Goal: Transaction & Acquisition: Purchase product/service

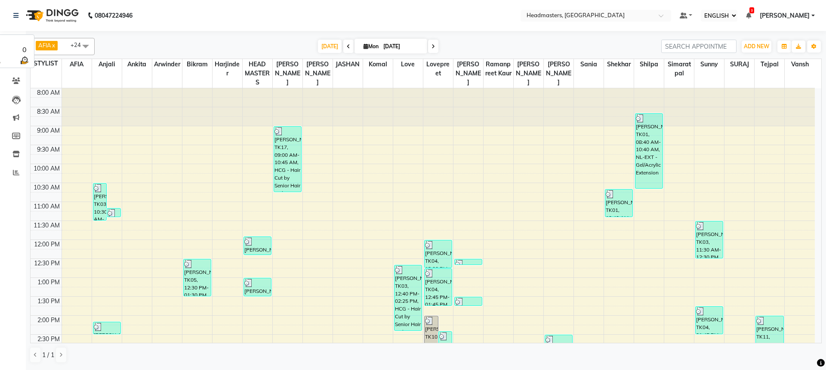
select select "ec"
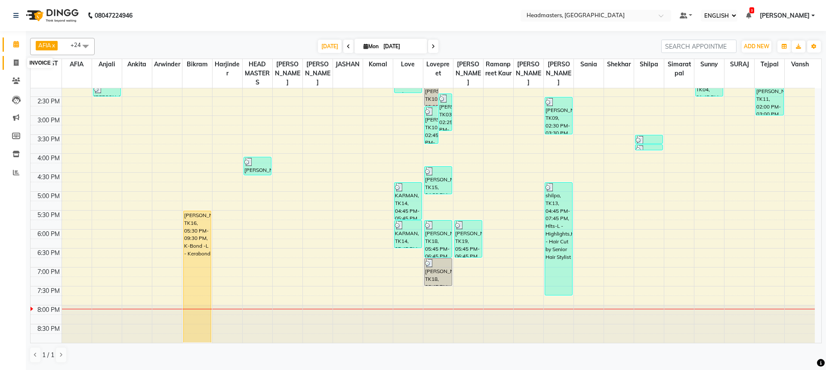
click at [14, 62] on icon at bounding box center [16, 62] width 5 height 6
select select "service"
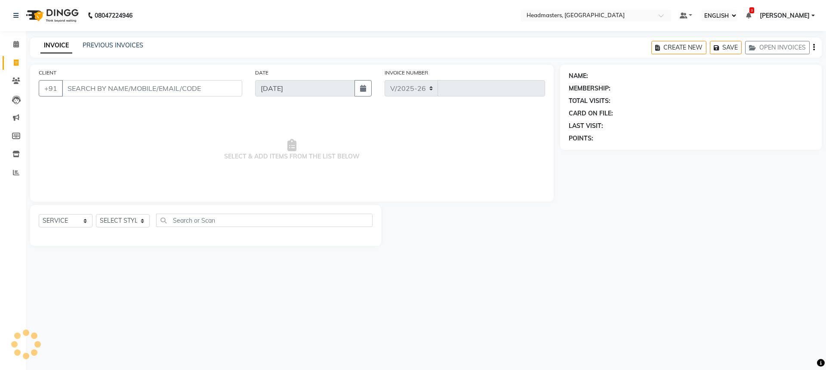
select select "7136"
type input "3268"
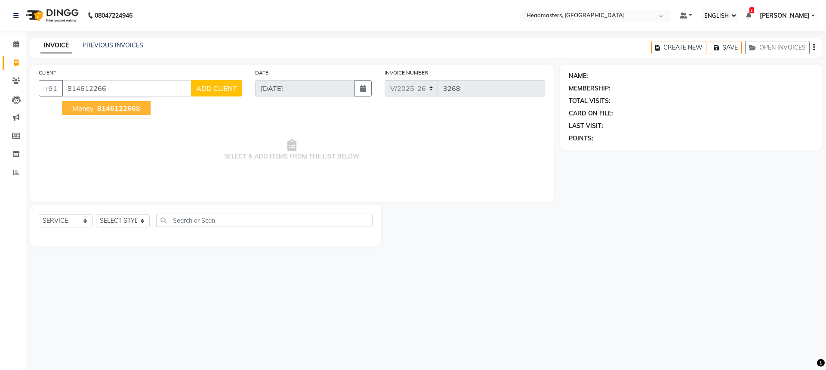
click at [100, 108] on span "814612266" at bounding box center [116, 108] width 39 height 9
type input "8146122668"
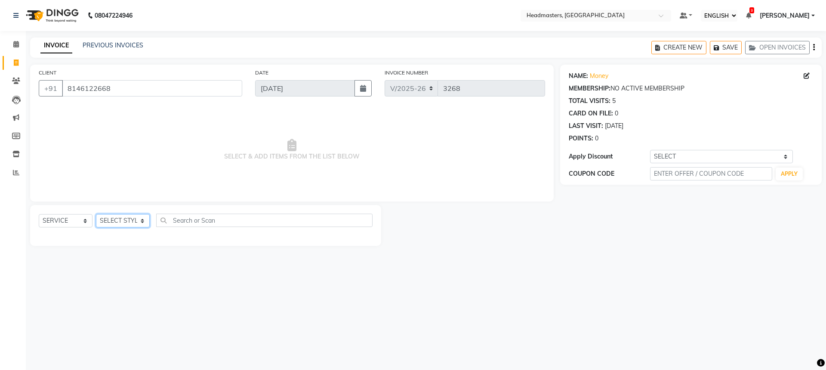
click at [119, 221] on select "SELECT STYLIST AFIA Anjali [PERSON_NAME] [PERSON_NAME] [PERSON_NAME] HEAD [PERS…" at bounding box center [123, 220] width 54 height 13
select select "60660"
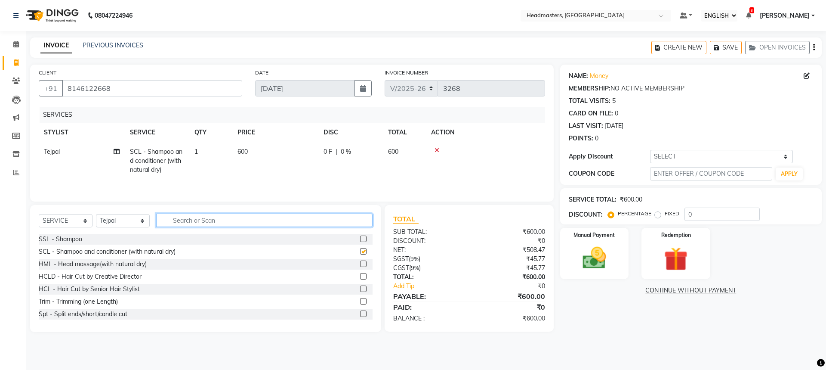
click at [188, 220] on input "text" at bounding box center [264, 219] width 216 height 13
checkbox input "false"
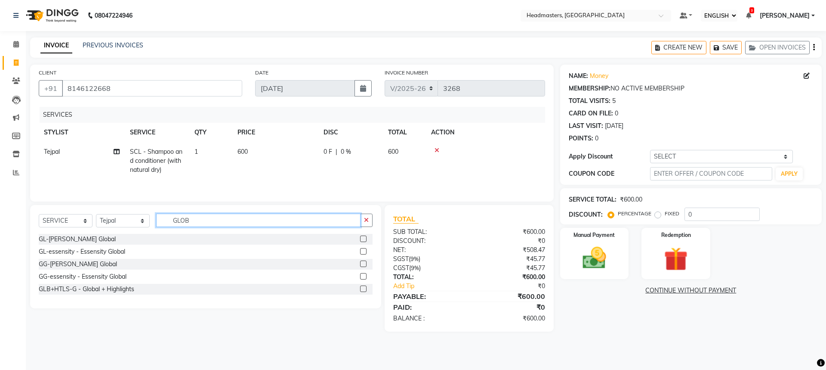
type input "GLOB"
click at [360, 238] on label at bounding box center [363, 238] width 6 height 6
click at [360, 238] on input "checkbox" at bounding box center [363, 239] width 6 height 6
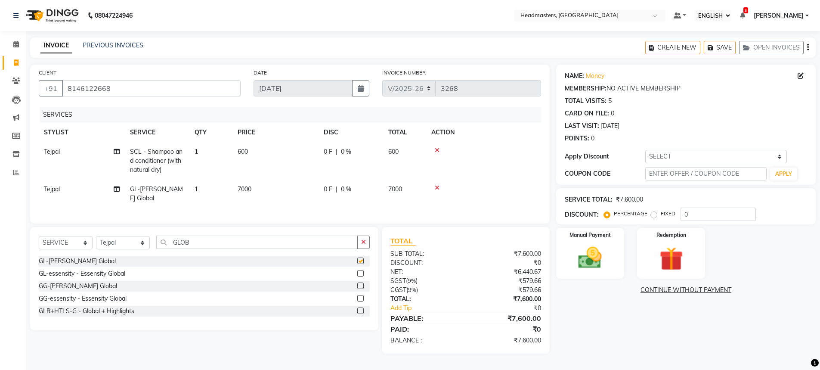
checkbox input "false"
click at [437, 150] on icon at bounding box center [437, 150] width 5 height 6
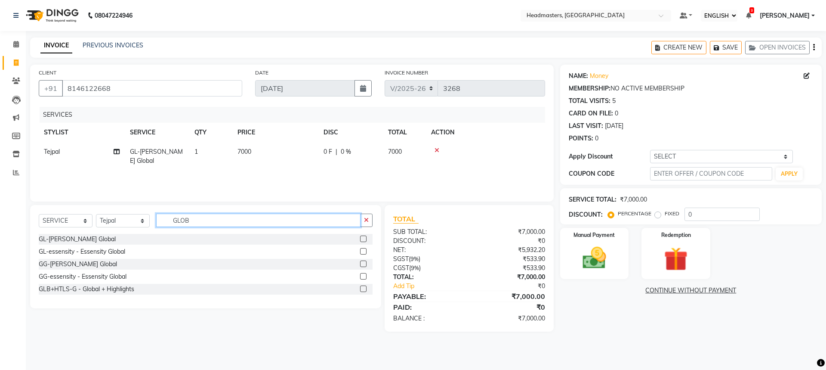
click at [228, 219] on input "GLOB" at bounding box center [258, 219] width 204 height 13
type input "G"
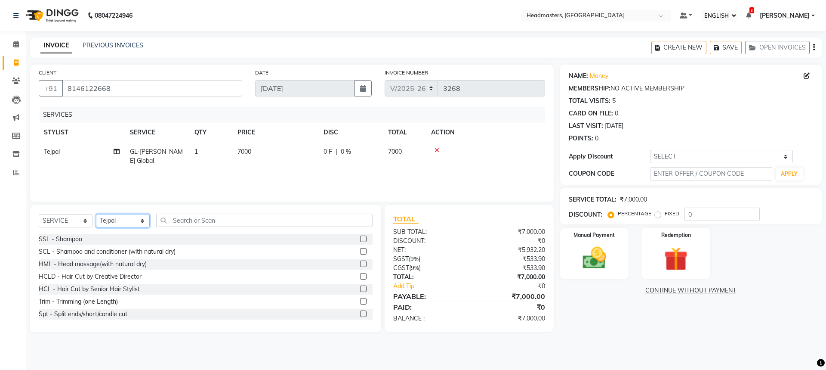
click at [102, 221] on select "SELECT STYLIST AFIA Anjali [PERSON_NAME] [PERSON_NAME] [PERSON_NAME] HEAD [PERS…" at bounding box center [123, 220] width 54 height 13
select select "60665"
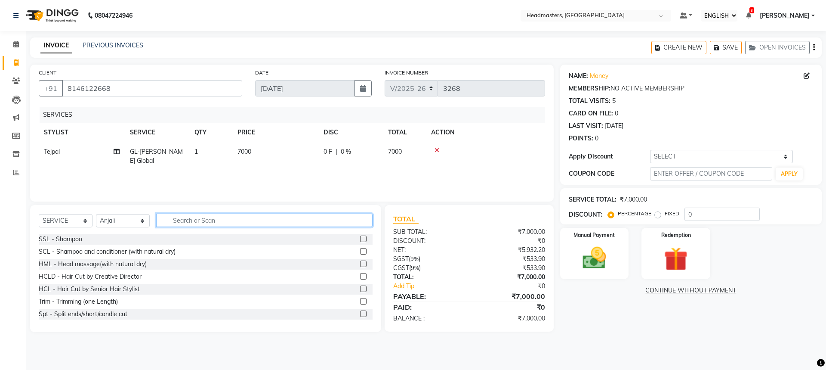
click at [217, 222] on input "text" at bounding box center [264, 219] width 216 height 13
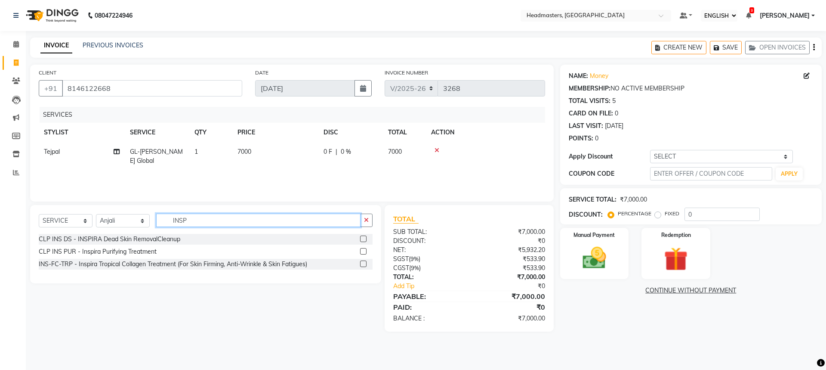
type input "INSP"
click at [364, 262] on label at bounding box center [363, 263] width 6 height 6
click at [364, 262] on input "checkbox" at bounding box center [363, 264] width 6 height 6
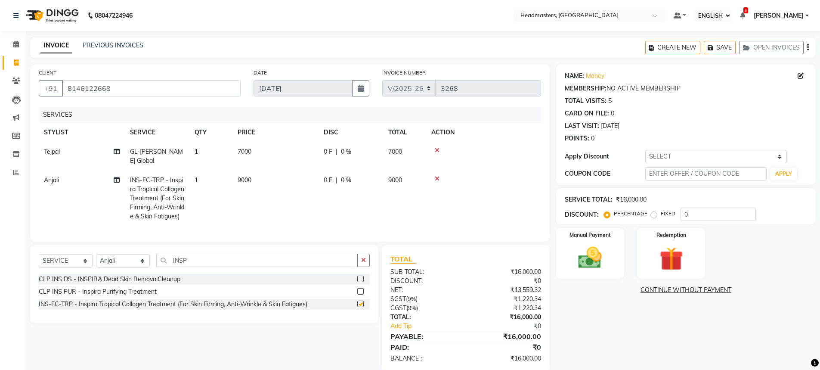
checkbox input "false"
click at [348, 173] on td "0 F | 0 %" at bounding box center [350, 198] width 65 height 56
select select "60665"
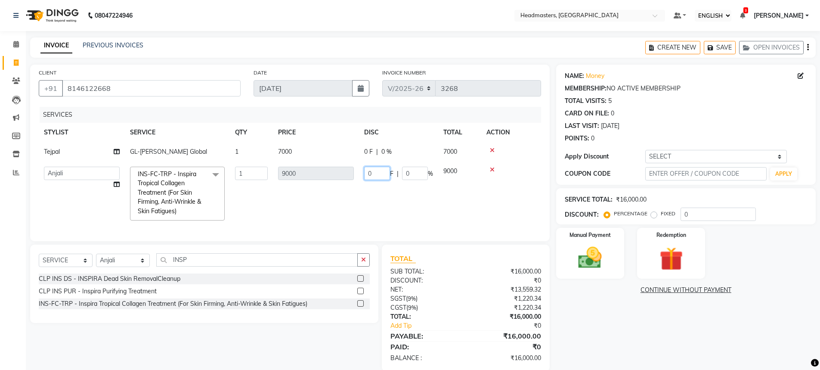
click at [377, 175] on input "0" at bounding box center [377, 173] width 26 height 13
type input "02500"
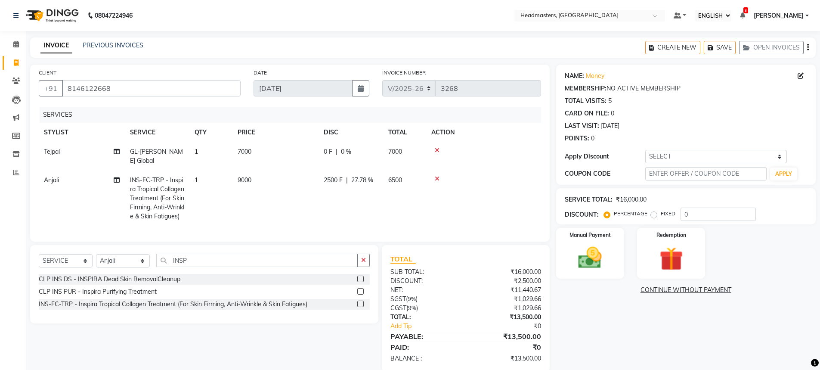
click at [377, 206] on td "2500 F | 27.78 %" at bounding box center [350, 198] width 65 height 56
select select "60665"
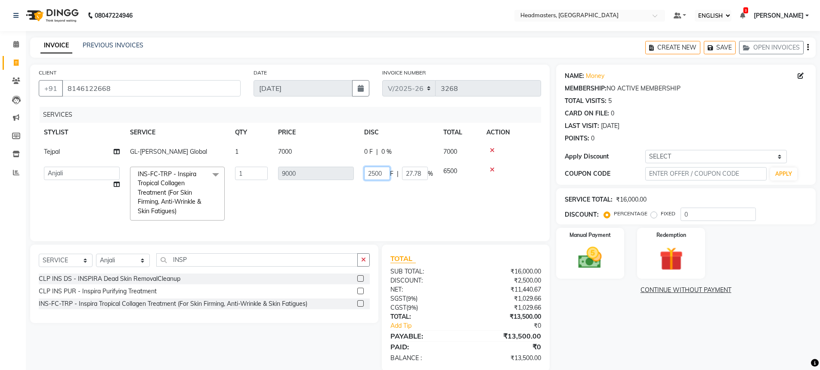
click at [373, 173] on input "2500" at bounding box center [377, 173] width 26 height 13
click at [375, 172] on input "2500" at bounding box center [377, 173] width 26 height 13
type input "4500"
click at [398, 190] on tr "AFIA Anjali [PERSON_NAME] [PERSON_NAME] [PERSON_NAME] HEAD [PERSON_NAME] [PERSO…" at bounding box center [290, 193] width 502 height 64
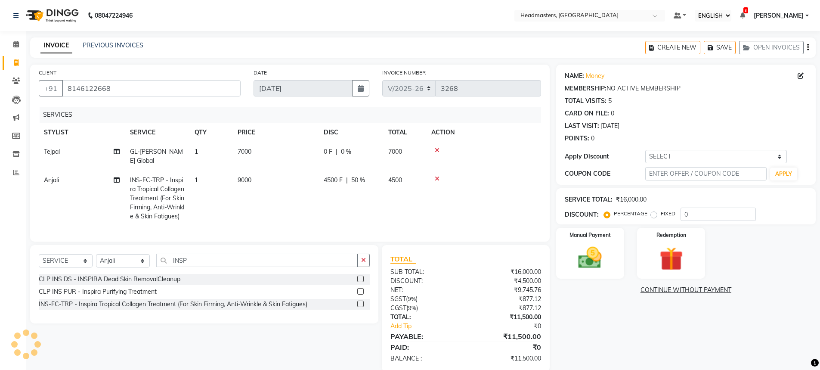
click at [357, 176] on span "50 %" at bounding box center [358, 180] width 14 height 9
click at [318, 123] on th "PRICE" at bounding box center [275, 132] width 86 height 19
select select "60665"
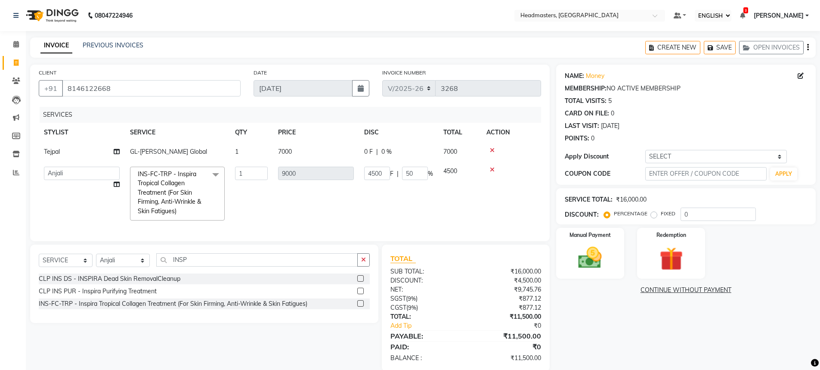
scroll to position [21, 0]
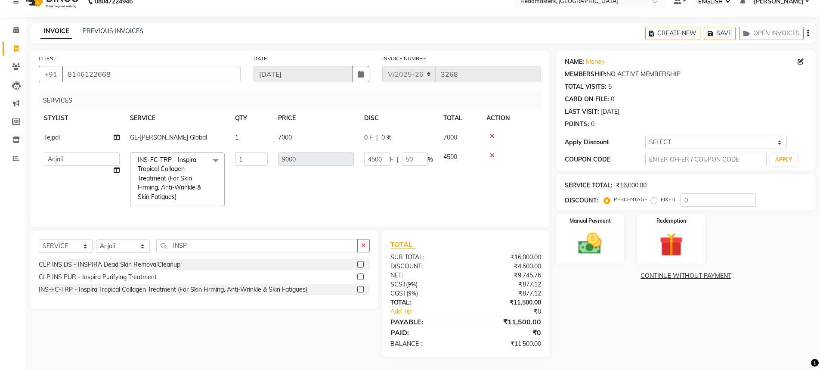
click at [382, 133] on span "0 %" at bounding box center [386, 137] width 10 height 9
select select "60660"
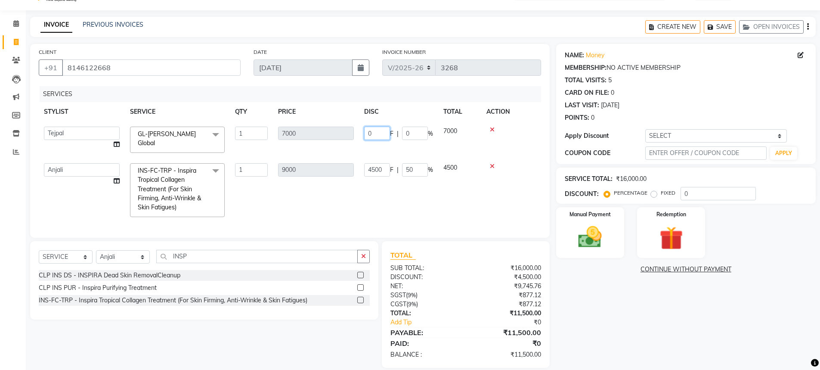
click at [378, 128] on input "0" at bounding box center [377, 133] width 26 height 13
click at [382, 130] on input "0" at bounding box center [377, 133] width 26 height 13
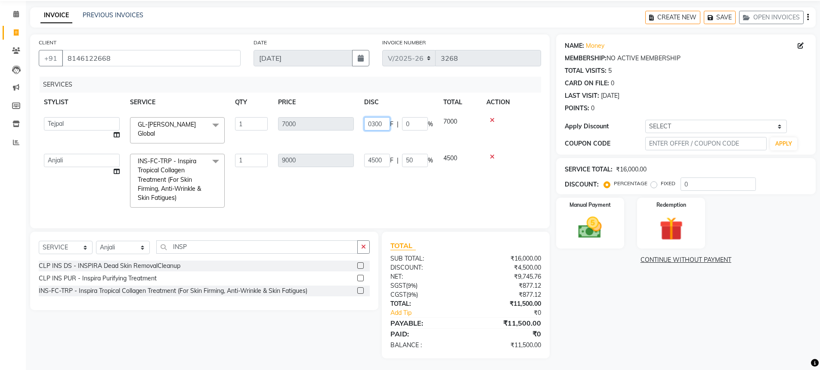
type input "03000"
click at [448, 185] on td "4500" at bounding box center [459, 180] width 43 height 64
click at [375, 182] on td "4500 F | 50 %" at bounding box center [398, 180] width 79 height 64
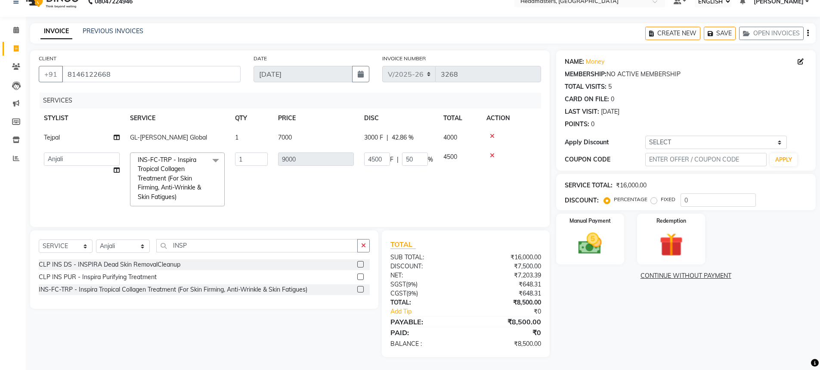
scroll to position [21, 0]
click at [190, 246] on input "INSP" at bounding box center [256, 245] width 201 height 13
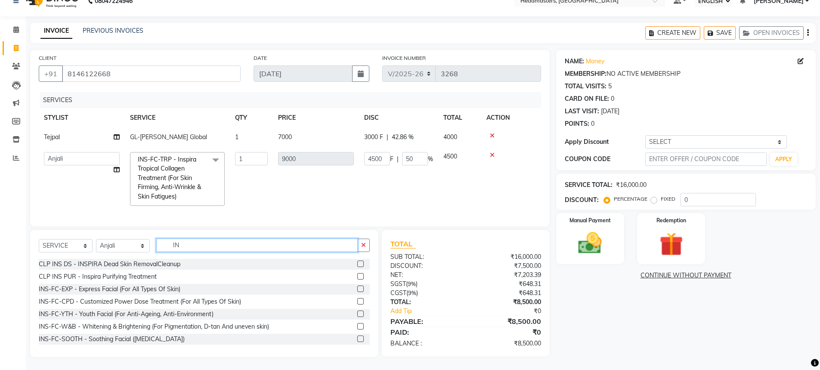
type input "I"
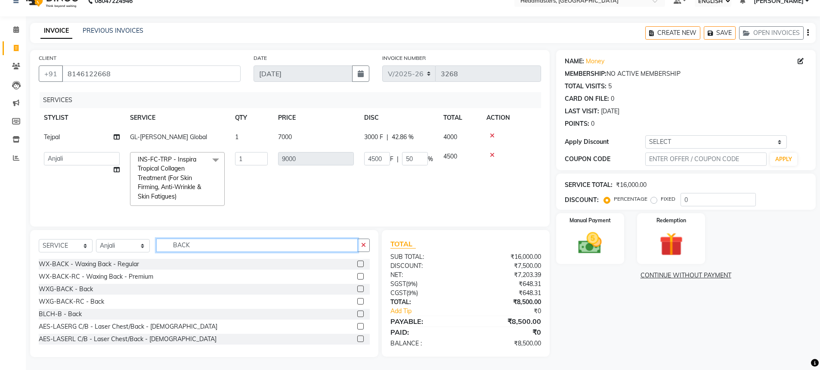
scroll to position [1, 0]
type input "B"
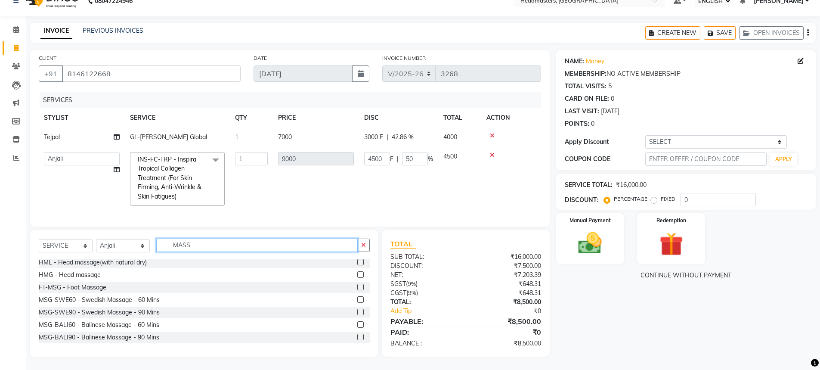
scroll to position [0, 0]
type input "M"
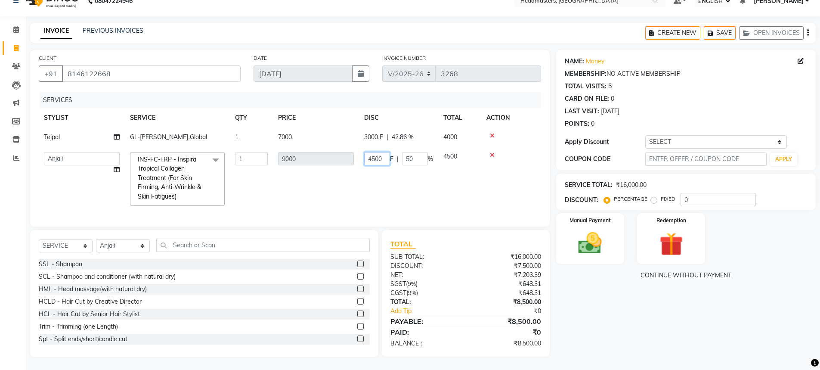
click at [383, 152] on input "4500" at bounding box center [377, 158] width 26 height 13
type input "4"
type input "4000"
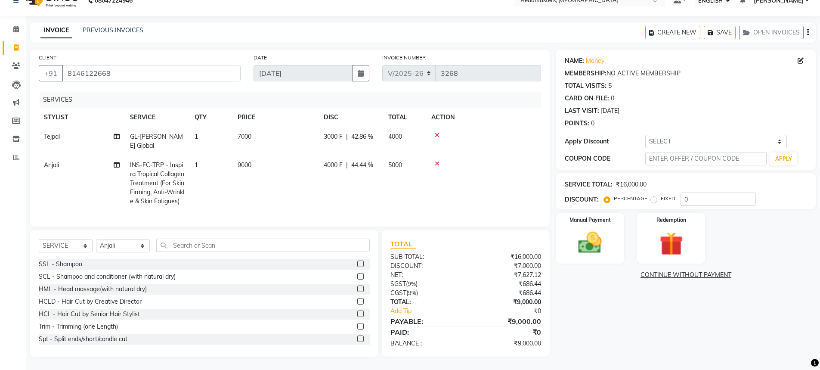
click at [408, 174] on tr "Anjali INS-FC-TRP - Inspira Tropical Collagen Treatment (For Skin Firming, Anti…" at bounding box center [290, 183] width 502 height 56
click at [590, 241] on img at bounding box center [590, 242] width 40 height 28
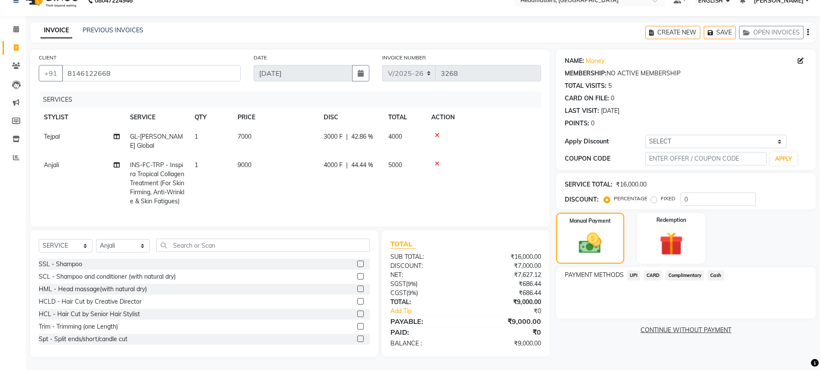
click at [712, 270] on span "Cash" at bounding box center [715, 275] width 16 height 10
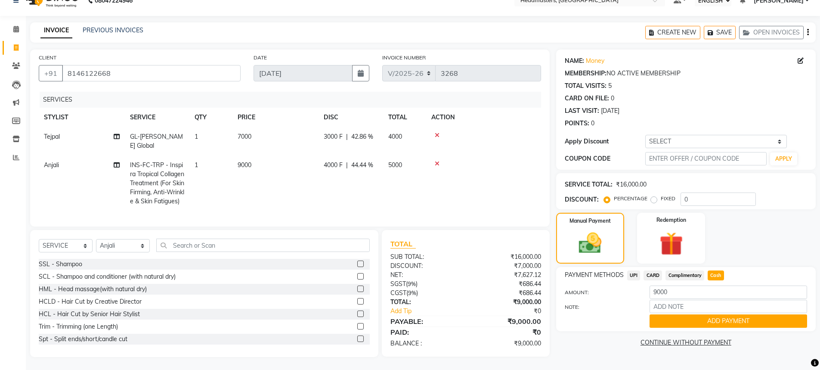
click at [704, 314] on button "ADD PAYMENT" at bounding box center [727, 320] width 157 height 13
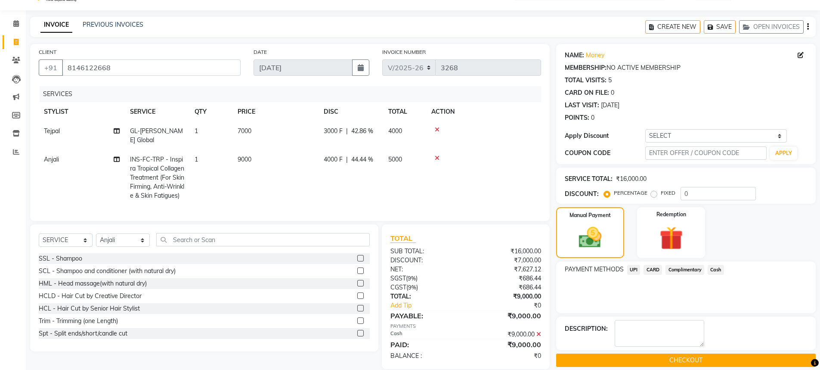
scroll to position [31, 0]
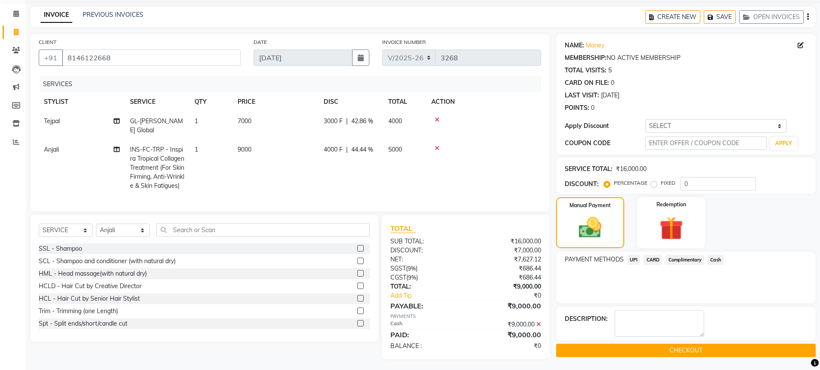
click at [682, 346] on button "CHECKOUT" at bounding box center [685, 349] width 259 height 13
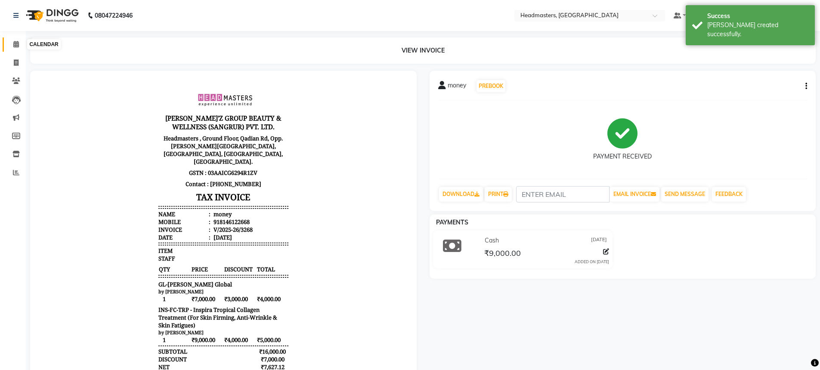
click at [20, 48] on span at bounding box center [16, 45] width 15 height 10
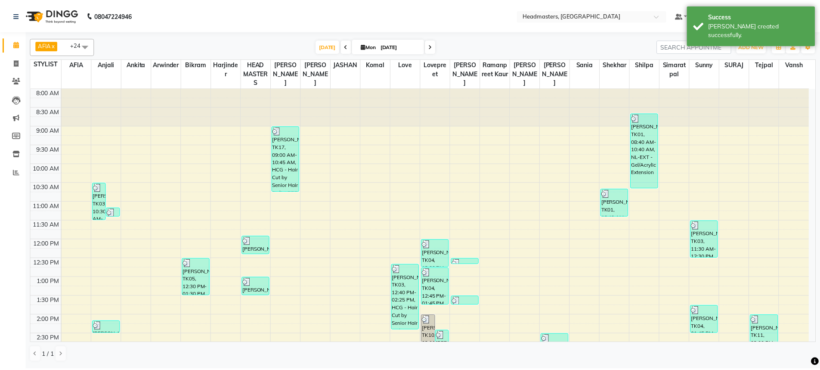
scroll to position [221, 0]
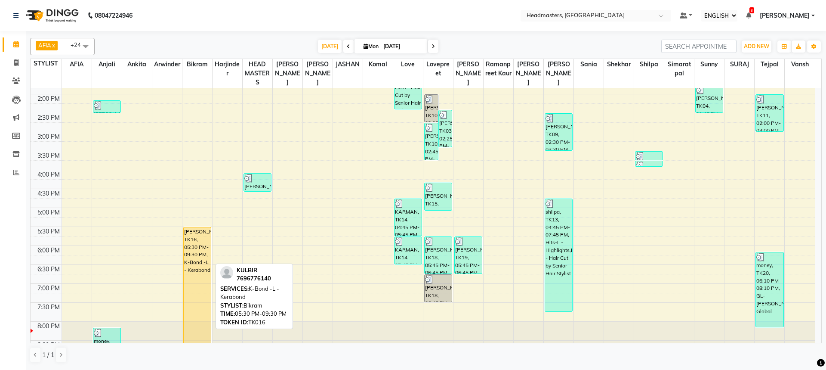
click at [186, 242] on div "[PERSON_NAME], TK16, 05:30 PM-09:30 PM, K-Bond -L - Kerabond" at bounding box center [197, 292] width 27 height 131
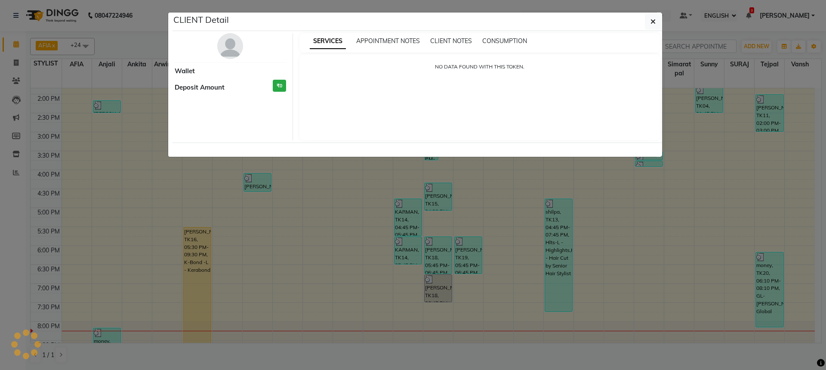
select select "1"
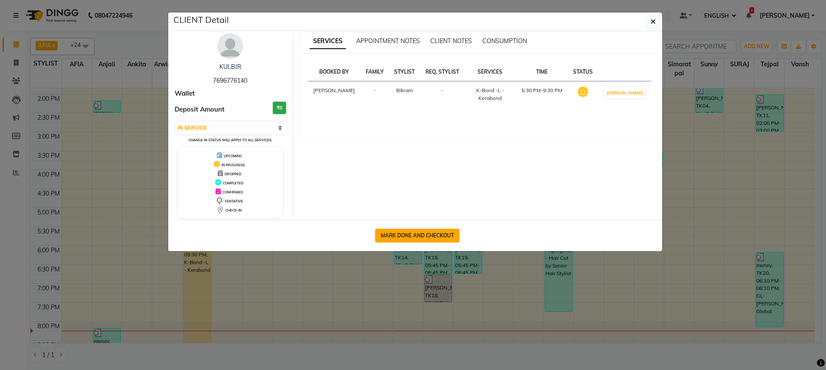
click at [416, 236] on button "MARK DONE AND CHECKOUT" at bounding box center [417, 235] width 84 height 14
select select "service"
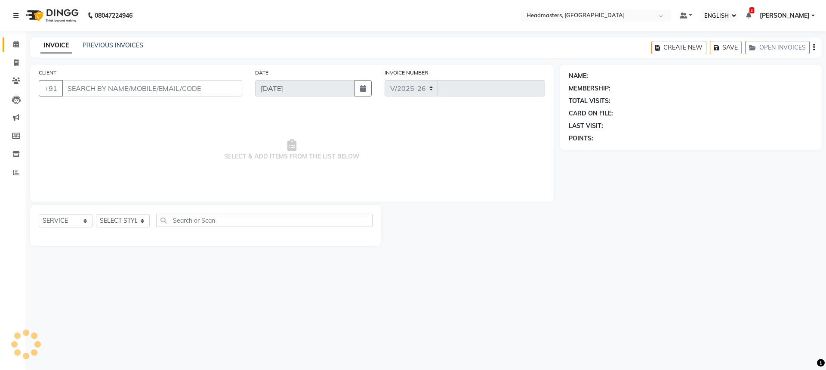
select select "7136"
type input "3269"
type input "7696776140"
select select "60661"
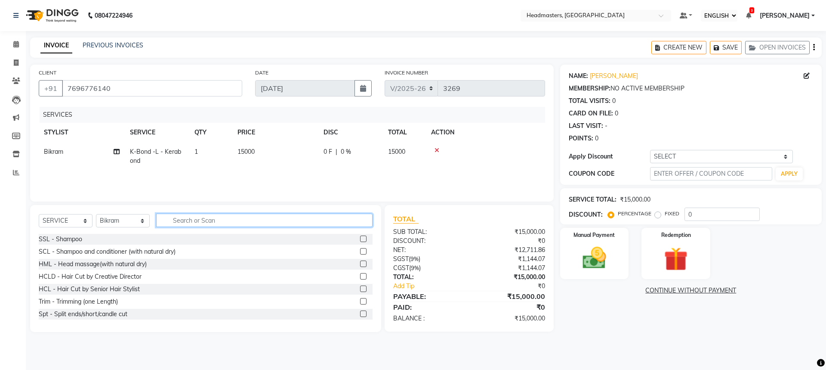
click at [209, 221] on input "text" at bounding box center [264, 219] width 216 height 13
type input "GLO"
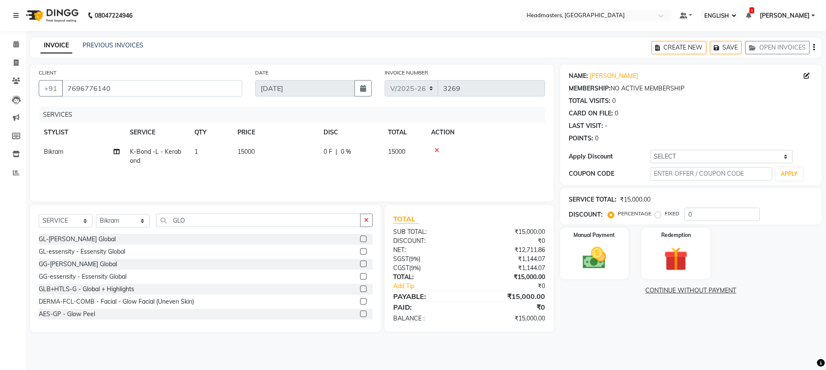
click at [360, 238] on label at bounding box center [363, 238] width 6 height 6
click at [360, 238] on input "checkbox" at bounding box center [363, 239] width 6 height 6
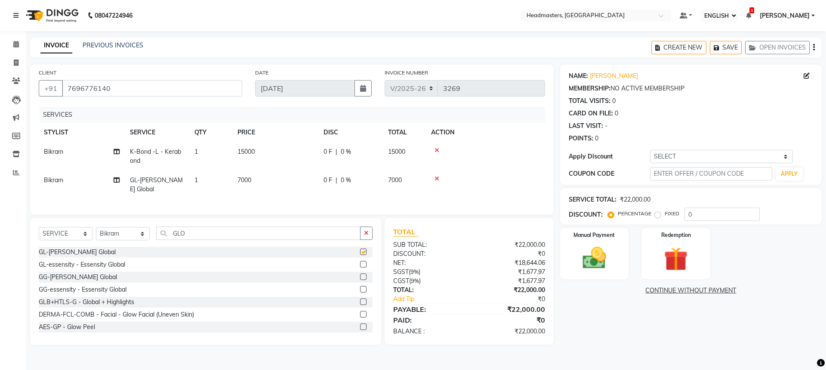
checkbox input "false"
click at [332, 181] on div "0 F | 0 %" at bounding box center [351, 180] width 54 height 9
select select "60661"
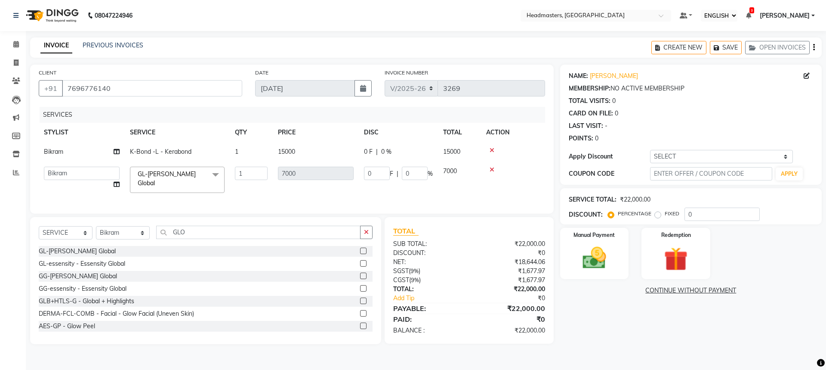
click at [376, 147] on div "0 F | 0 %" at bounding box center [398, 151] width 69 height 9
select select "60661"
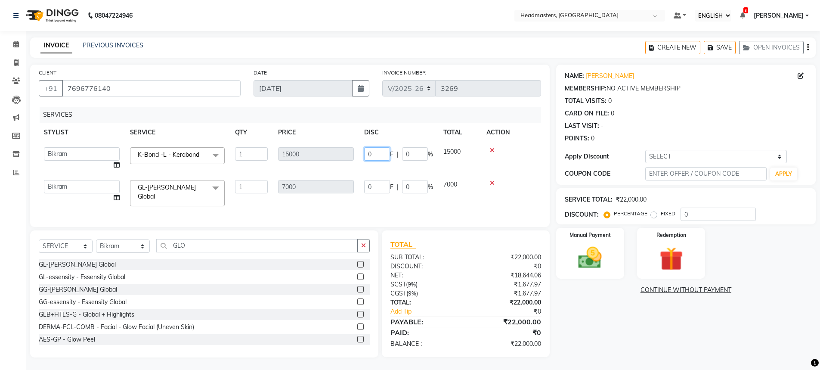
click at [388, 156] on input "0" at bounding box center [377, 153] width 26 height 13
type input "0"
type input "7"
type input "8000"
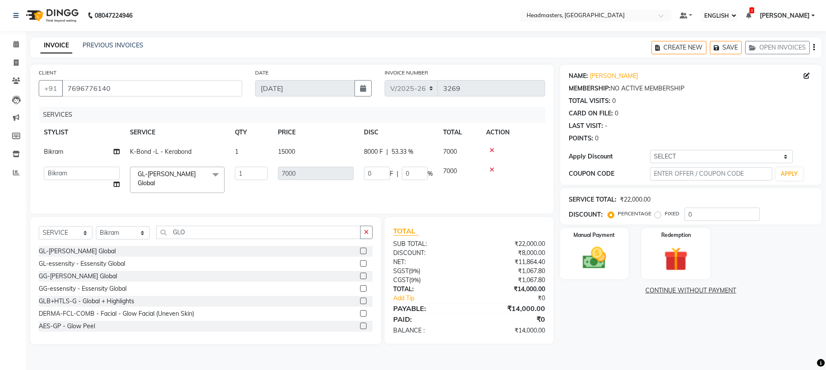
click at [356, 201] on div "SERVICES STYLIST SERVICE QTY PRICE DISC TOTAL ACTION Bikram K-Bond -L - Kerabon…" at bounding box center [292, 156] width 506 height 98
click at [386, 178] on input "0" at bounding box center [377, 173] width 26 height 13
type input "02500"
click at [394, 188] on tr "AFIA Anjali [PERSON_NAME] [PERSON_NAME] [PERSON_NAME] HEAD [PERSON_NAME] [PERSO…" at bounding box center [292, 179] width 506 height 37
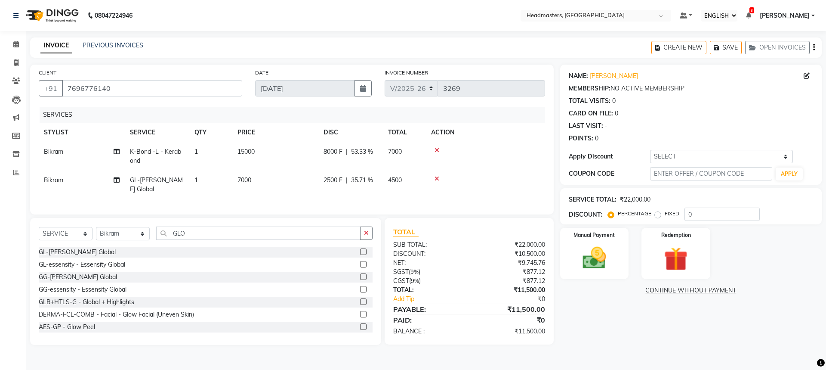
click at [331, 180] on span "2500 F" at bounding box center [333, 180] width 19 height 9
select select "60661"
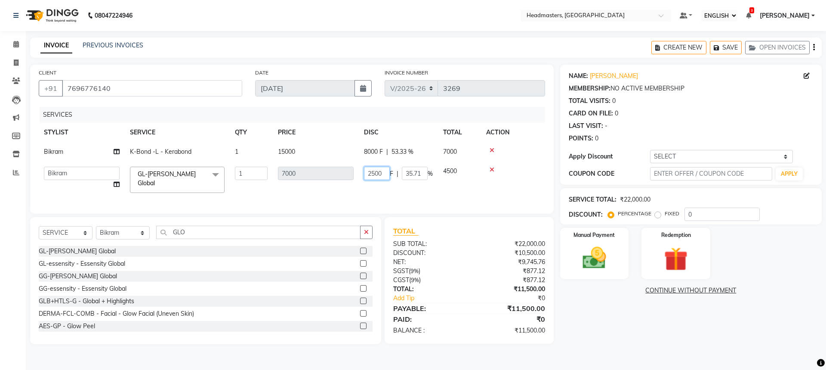
click at [374, 172] on input "2500" at bounding box center [377, 173] width 26 height 13
type input "3500"
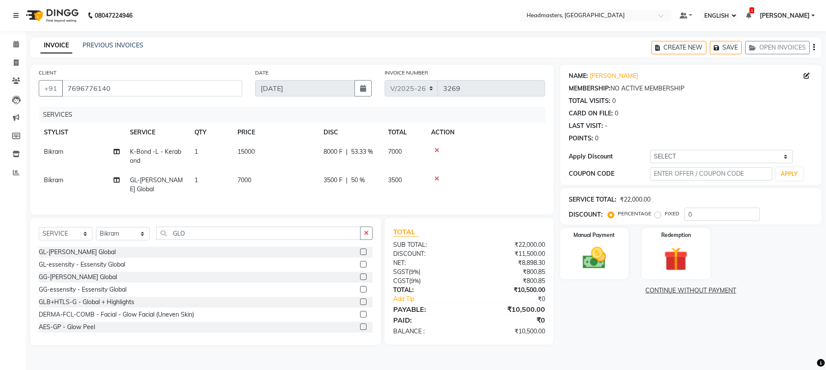
click at [397, 194] on div "SERVICES STYLIST SERVICE QTY PRICE DISC TOTAL ACTION Bikram K-Bond -L - Kerabon…" at bounding box center [292, 156] width 506 height 99
click at [595, 251] on img at bounding box center [594, 258] width 40 height 28
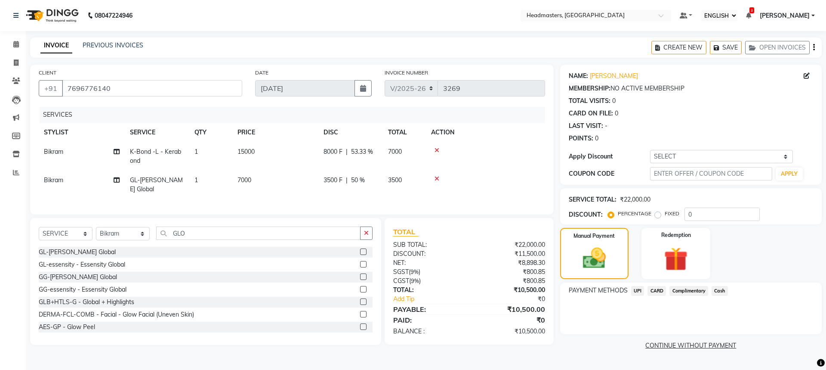
click at [639, 292] on span "UPI" at bounding box center [637, 291] width 13 height 10
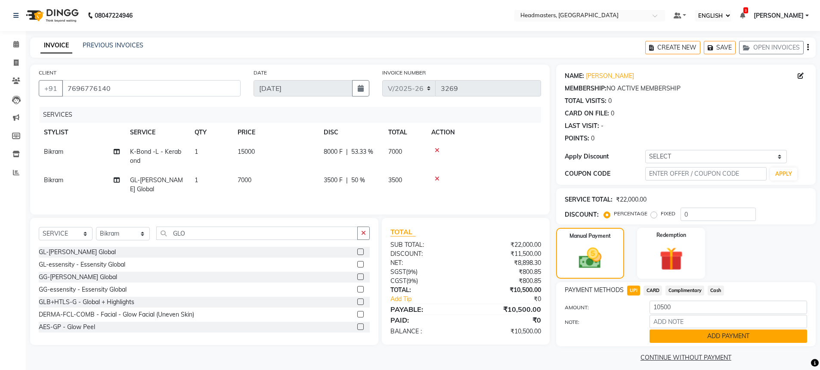
click at [712, 336] on button "ADD PAYMENT" at bounding box center [727, 335] width 157 height 13
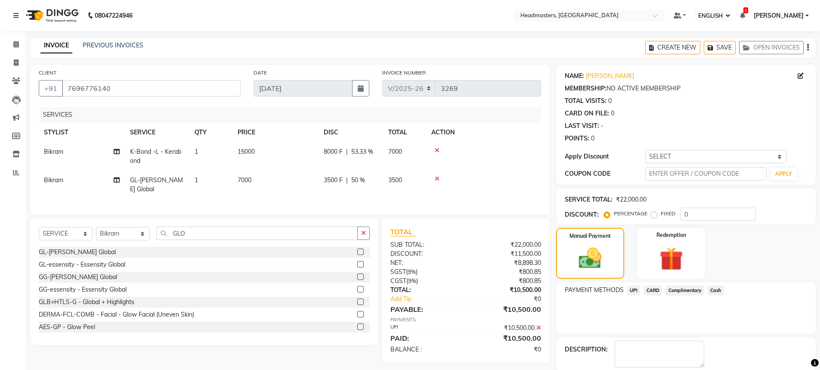
scroll to position [31, 0]
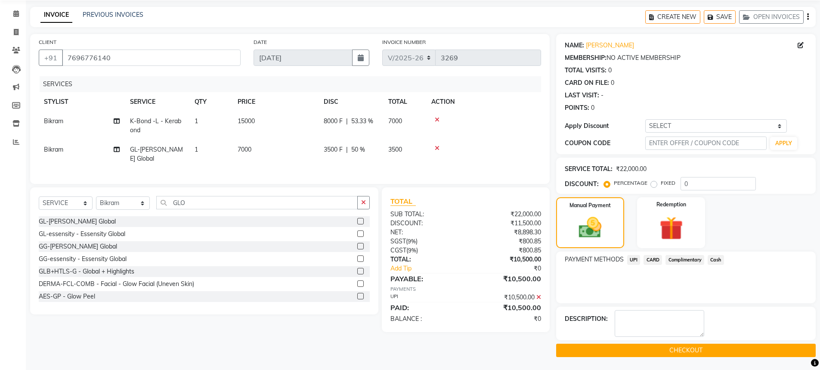
click at [666, 349] on button "CHECKOUT" at bounding box center [685, 349] width 259 height 13
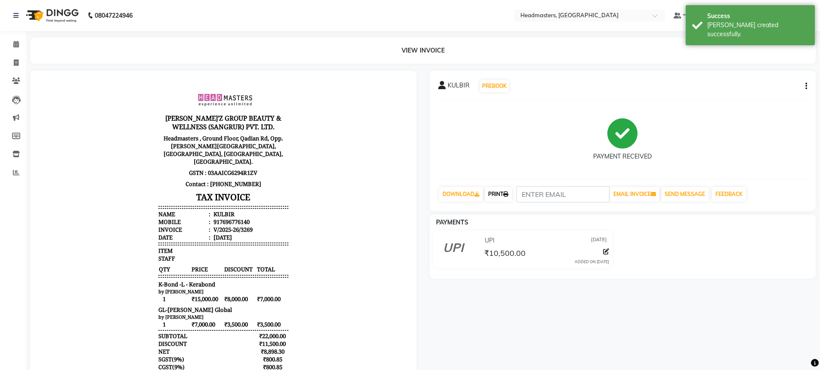
click at [508, 188] on link "PRINT" at bounding box center [498, 194] width 27 height 15
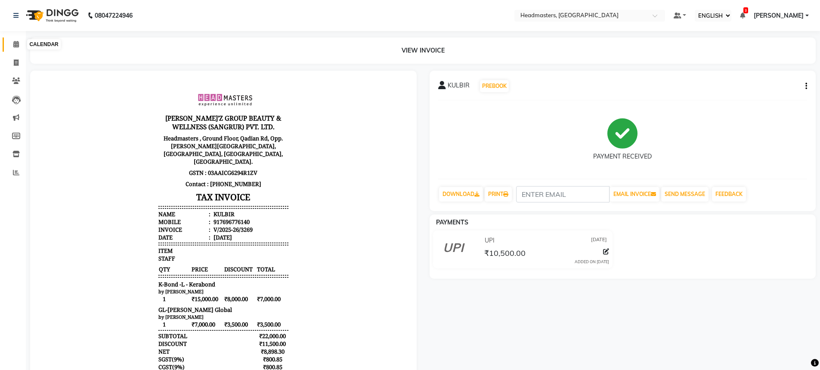
click at [14, 45] on icon at bounding box center [16, 44] width 6 height 6
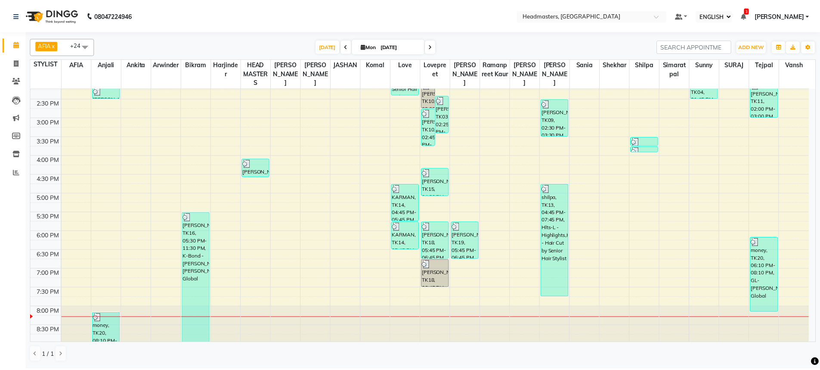
scroll to position [238, 0]
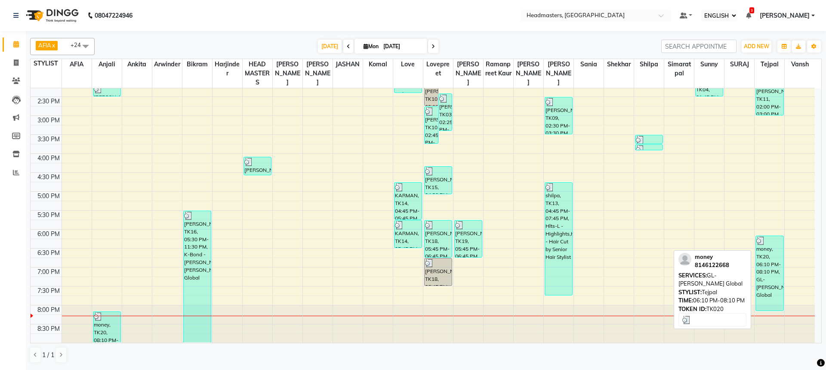
click at [764, 259] on div "money, TK20, 06:10 PM-08:10 PM, GL-[PERSON_NAME] Global" at bounding box center [769, 273] width 27 height 74
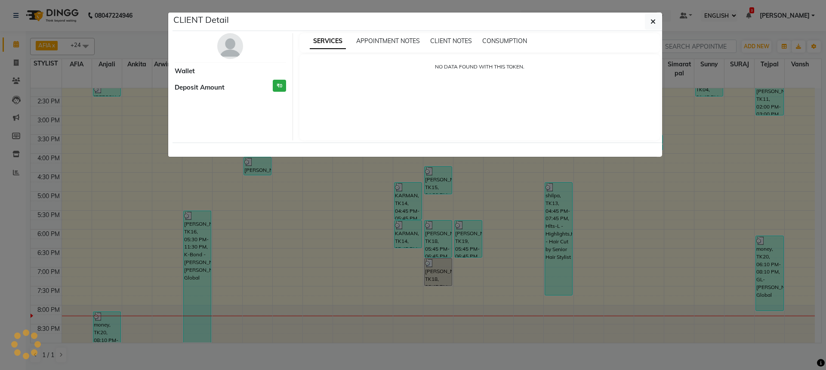
select select "3"
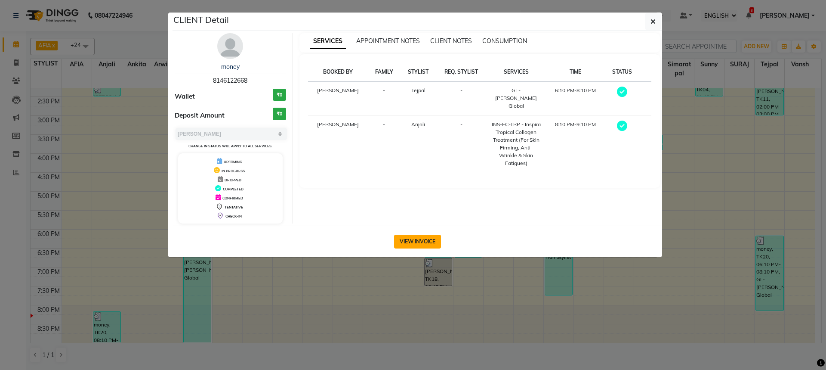
click at [428, 237] on button "VIEW INVOICE" at bounding box center [417, 242] width 47 height 14
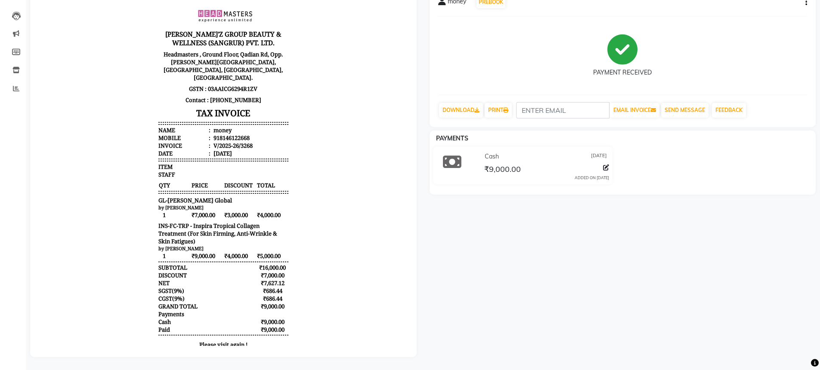
scroll to position [4, 0]
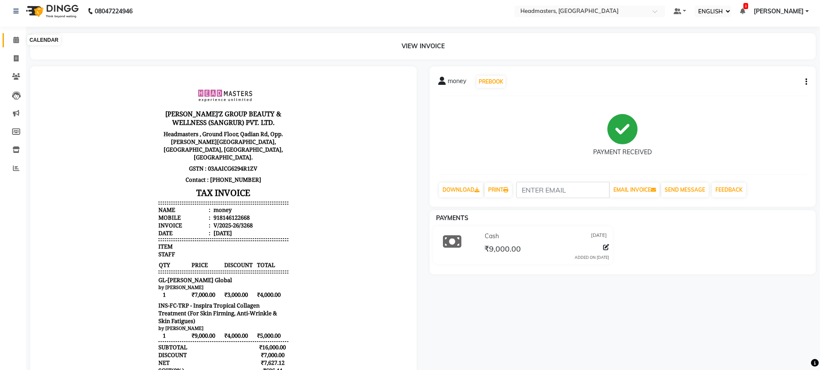
click at [12, 39] on span at bounding box center [16, 40] width 15 height 10
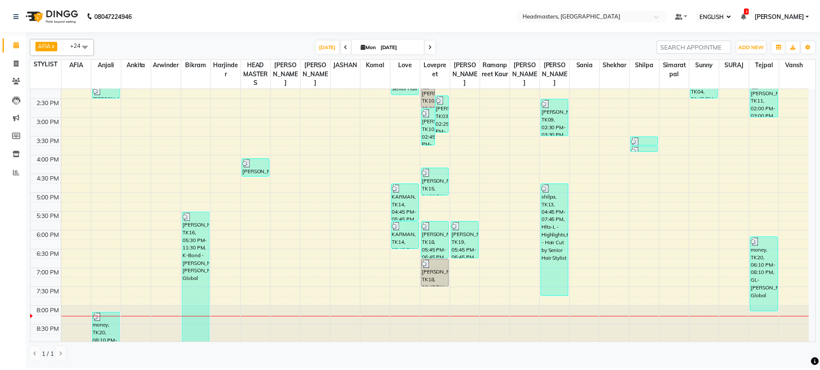
scroll to position [238, 0]
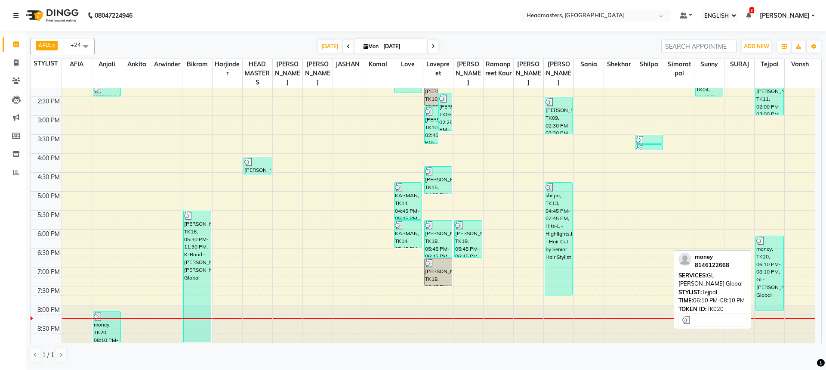
click at [766, 258] on div "money, TK20, 06:10 PM-08:10 PM, GL-[PERSON_NAME] Global" at bounding box center [769, 273] width 27 height 74
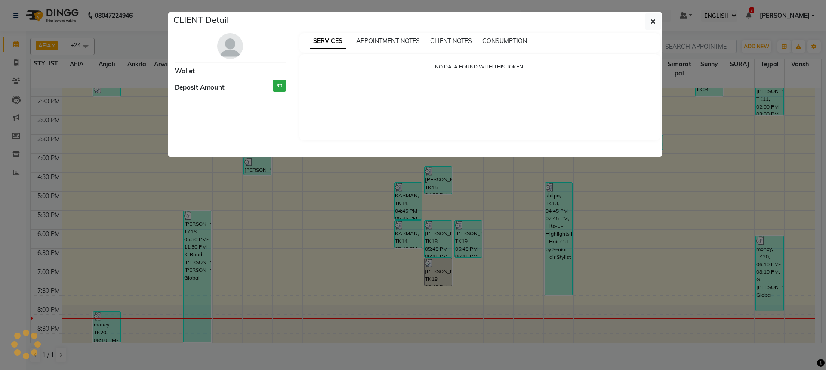
select select "3"
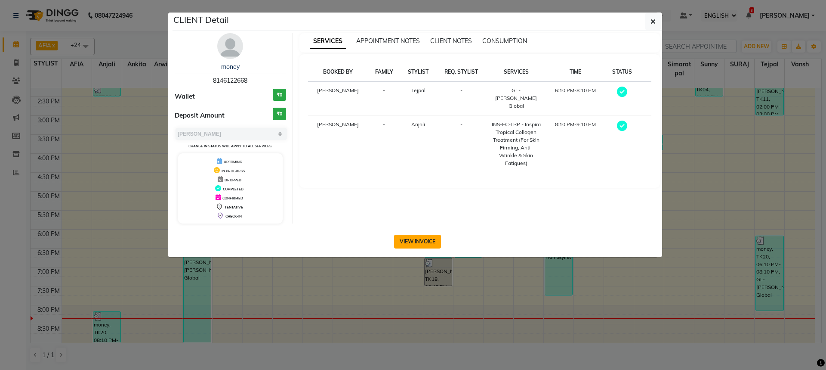
click at [404, 241] on button "VIEW INVOICE" at bounding box center [417, 242] width 47 height 14
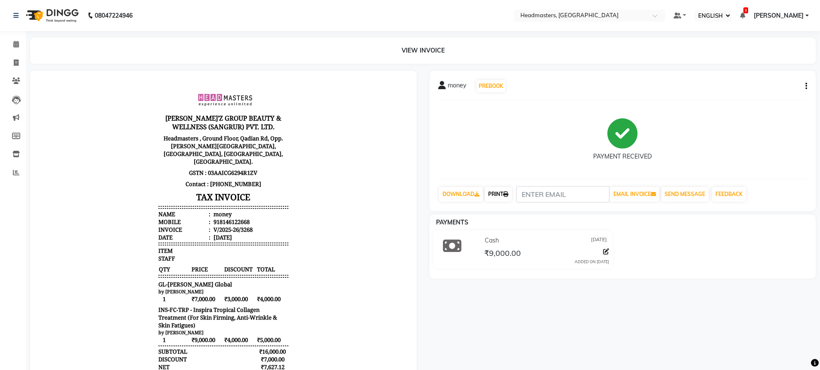
click at [495, 188] on link "PRINT" at bounding box center [498, 194] width 27 height 15
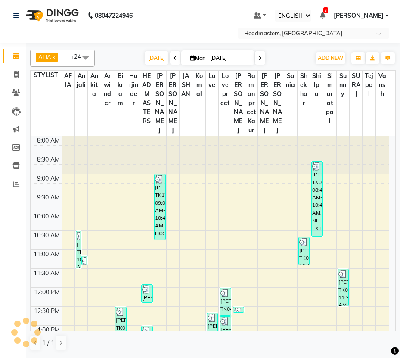
select select "ec"
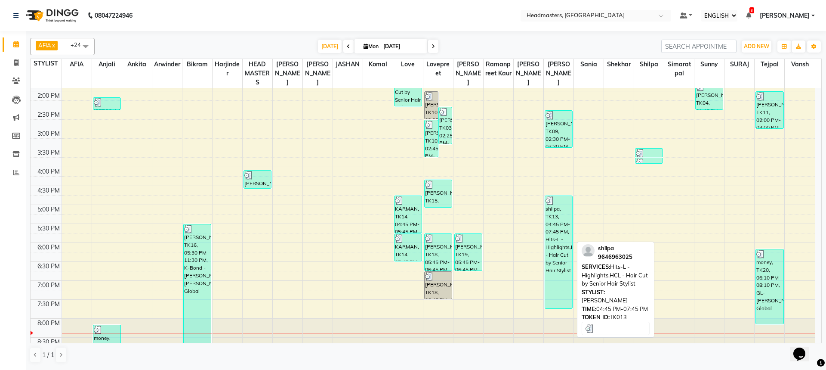
scroll to position [238, 0]
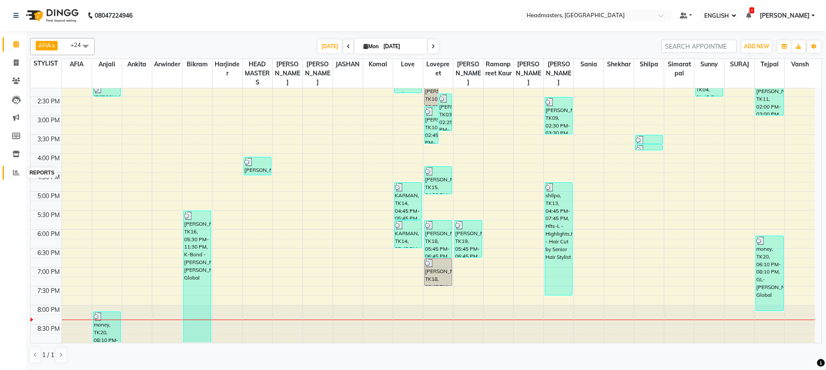
click at [15, 170] on icon at bounding box center [16, 172] width 6 height 6
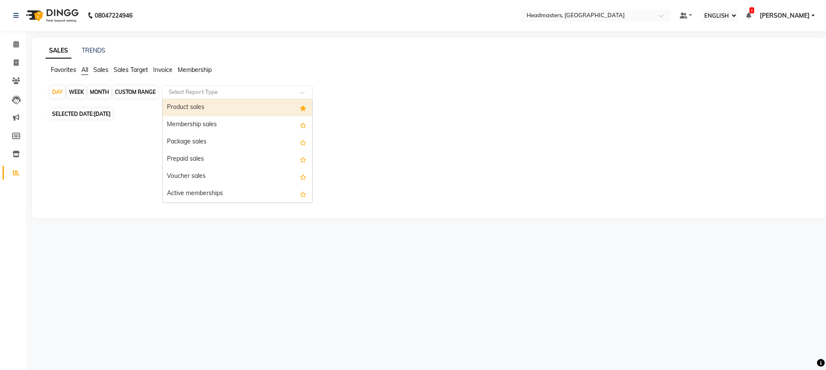
click at [192, 97] on div "Select Report Type" at bounding box center [237, 92] width 151 height 14
click at [194, 108] on div "Product sales" at bounding box center [238, 107] width 150 height 17
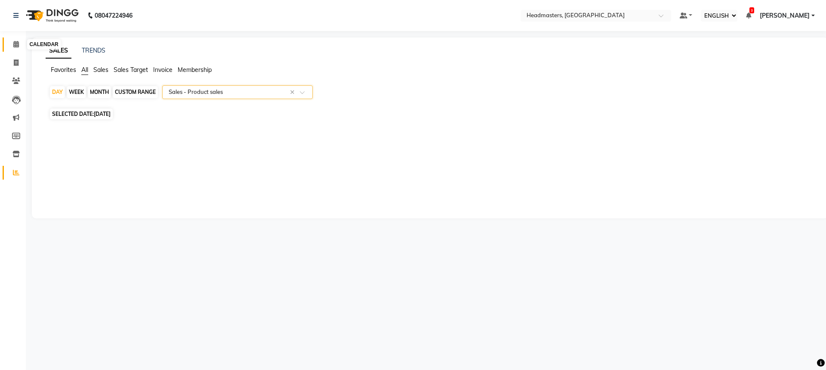
click at [18, 41] on icon at bounding box center [16, 44] width 6 height 6
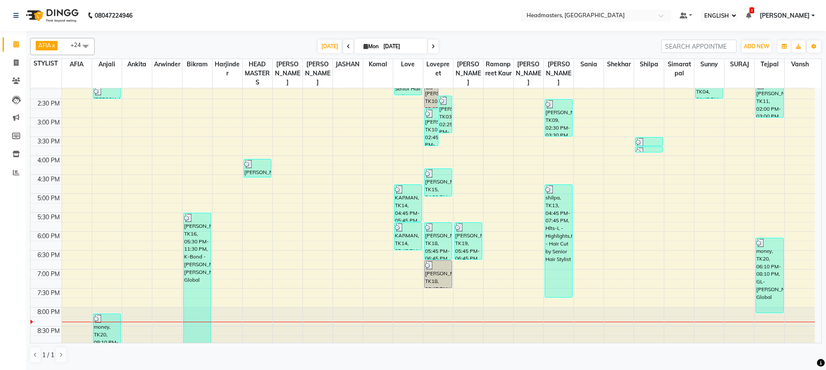
scroll to position [238, 0]
